Goal: Communication & Community: Participate in discussion

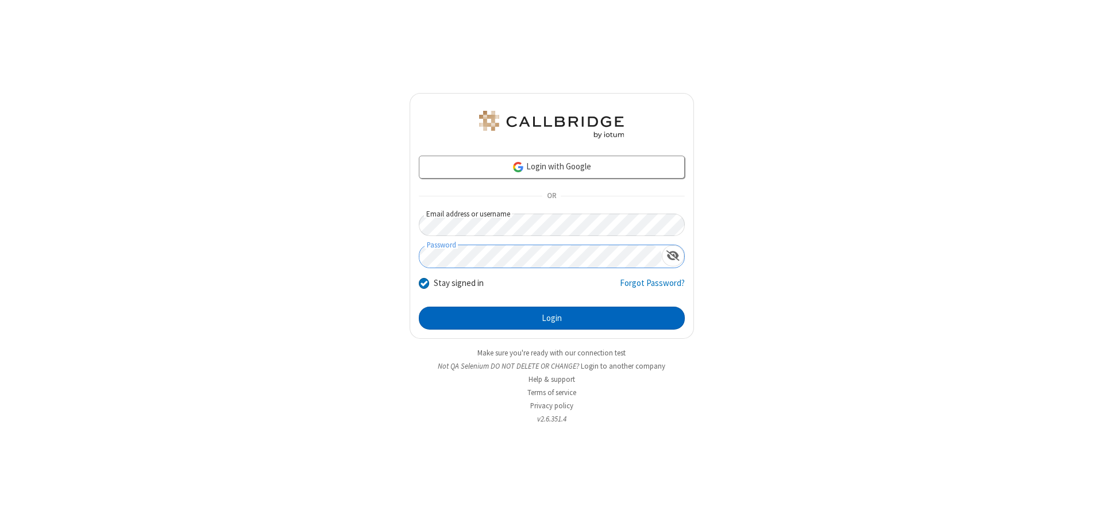
click at [552, 318] on button "Login" at bounding box center [552, 318] width 266 height 23
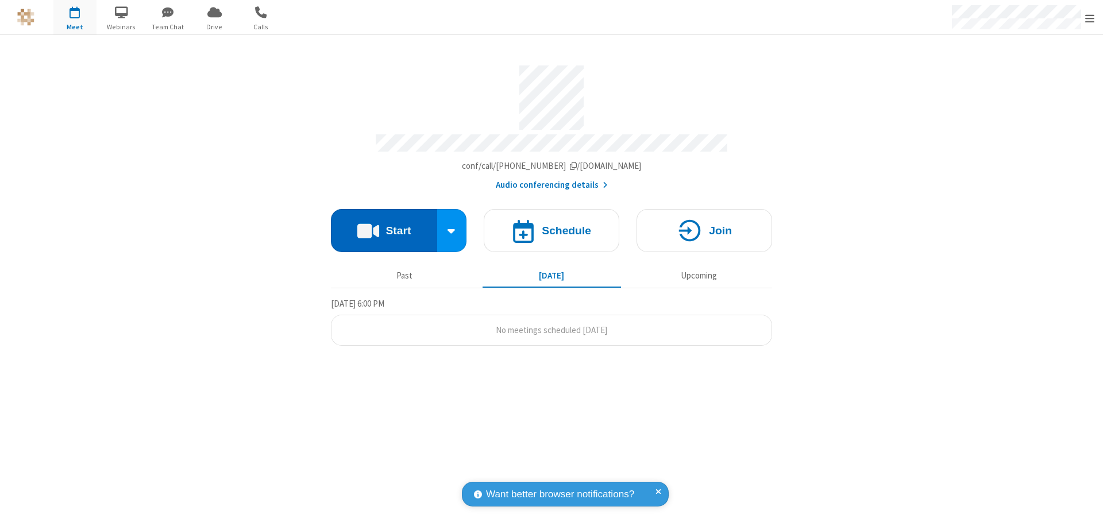
click at [384, 225] on button "Start" at bounding box center [384, 230] width 106 height 43
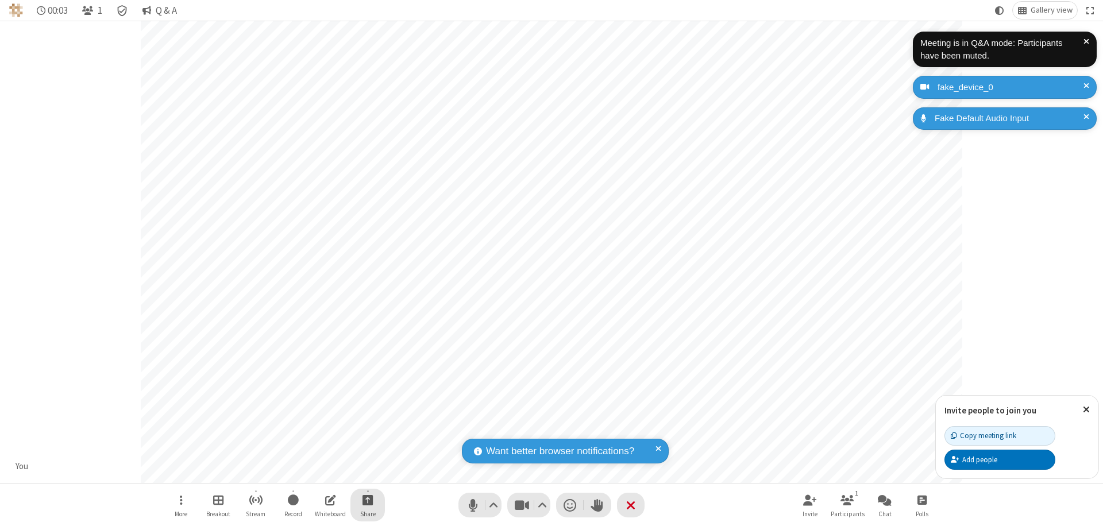
click at [368, 500] on span "Start sharing" at bounding box center [368, 500] width 11 height 14
click at [367, 430] on span "Share additional camera" at bounding box center [374, 432] width 85 height 10
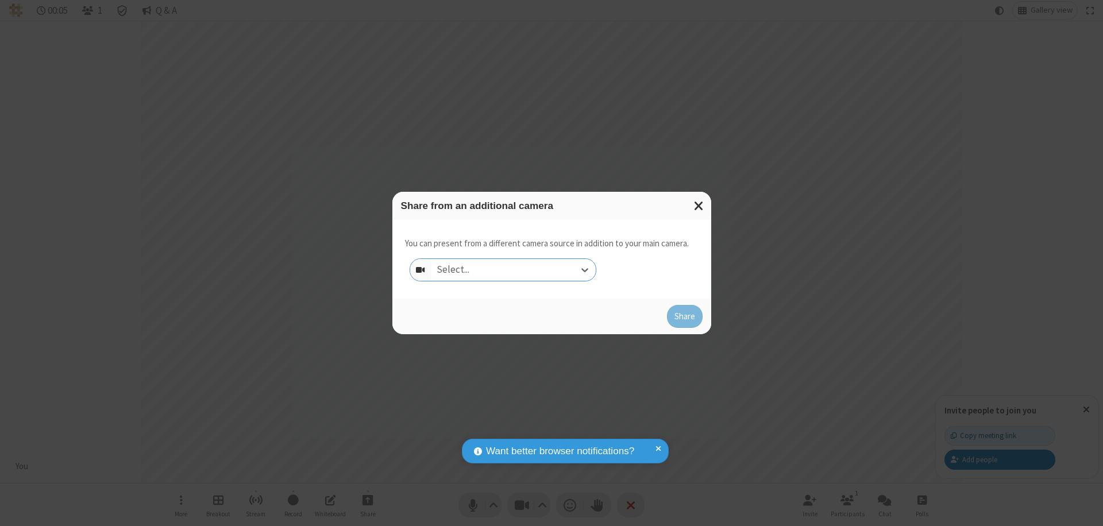
click at [513, 270] on div "Select..." at bounding box center [513, 270] width 165 height 22
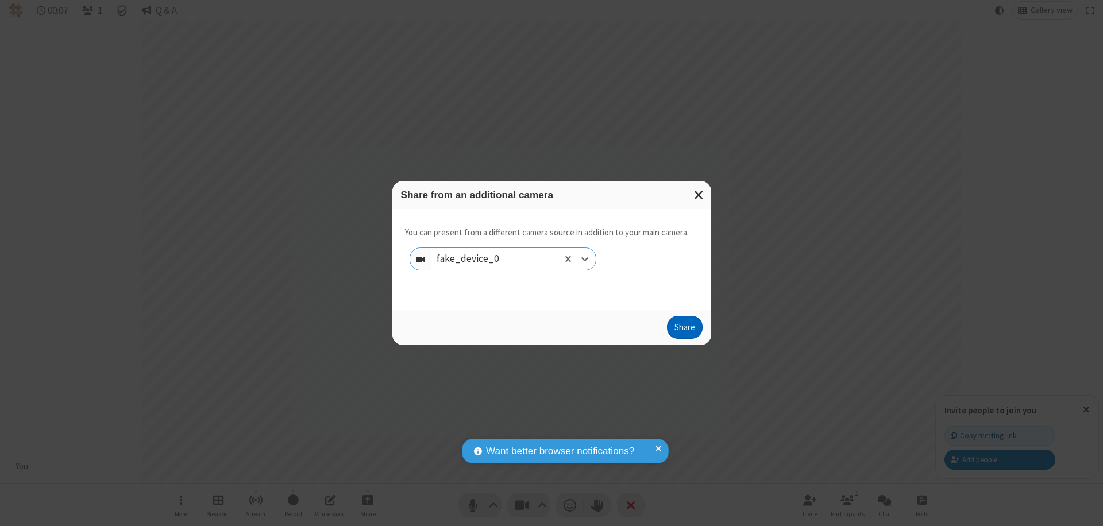
click at [684, 330] on button "Share" at bounding box center [685, 327] width 36 height 23
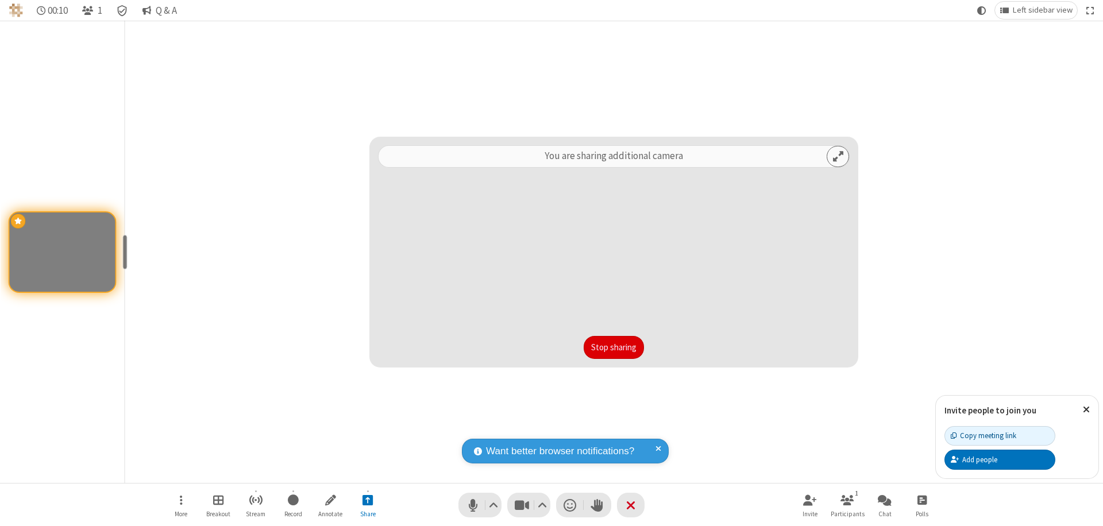
click at [614, 348] on button "Stop sharing" at bounding box center [614, 347] width 60 height 23
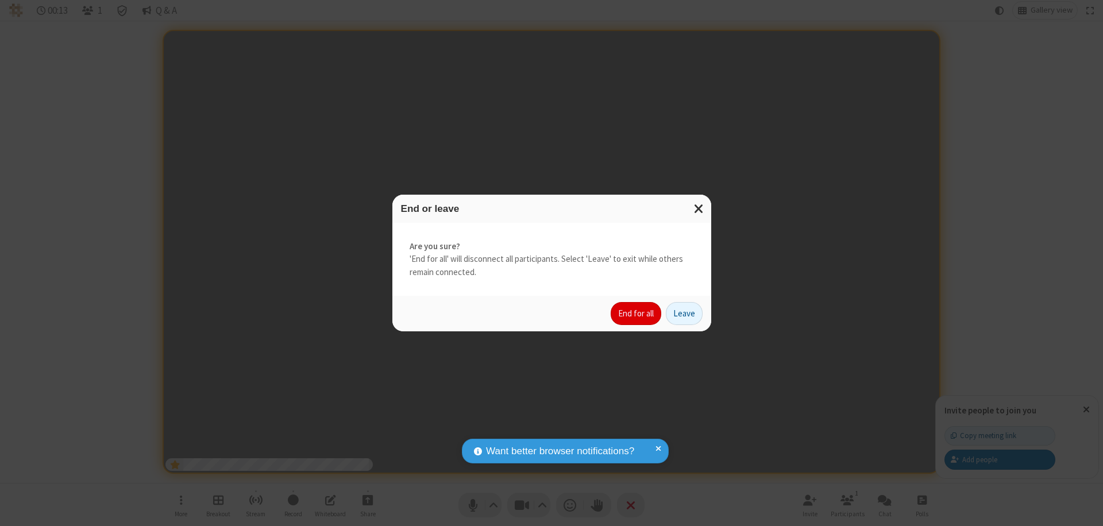
click at [637, 314] on button "End for all" at bounding box center [636, 313] width 51 height 23
